Goal: Task Accomplishment & Management: Manage account settings

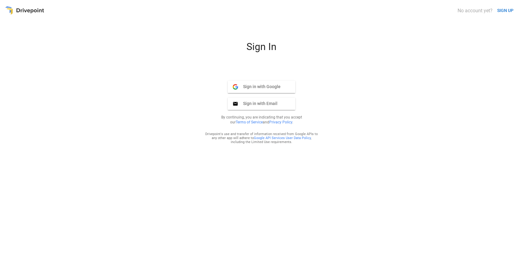
click at [265, 86] on span "Sign in with Google" at bounding box center [259, 87] width 42 height 6
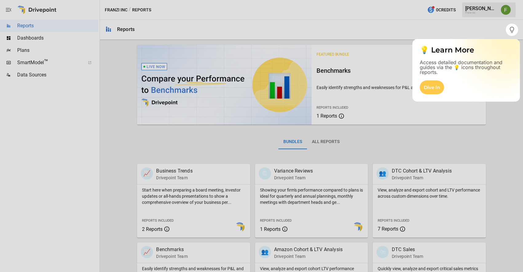
click at [507, 10] on div at bounding box center [261, 12] width 523 height 24
click at [510, 27] on icon "button" at bounding box center [511, 29] width 7 height 7
click at [428, 88] on div "Dive In" at bounding box center [432, 88] width 24 height 14
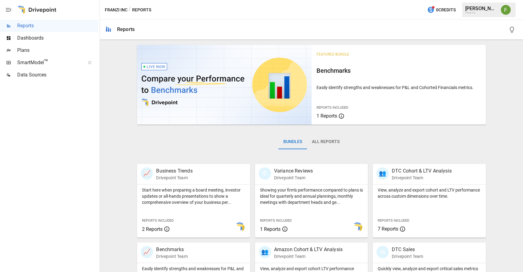
click at [506, 7] on img "Franzi Ibscher" at bounding box center [506, 10] width 10 height 10
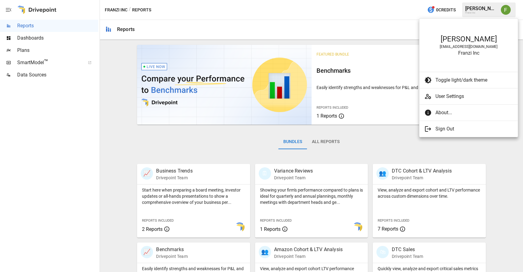
click at [443, 127] on span "Sign Out" at bounding box center [474, 128] width 77 height 7
